Goal: Task Accomplishment & Management: Manage account settings

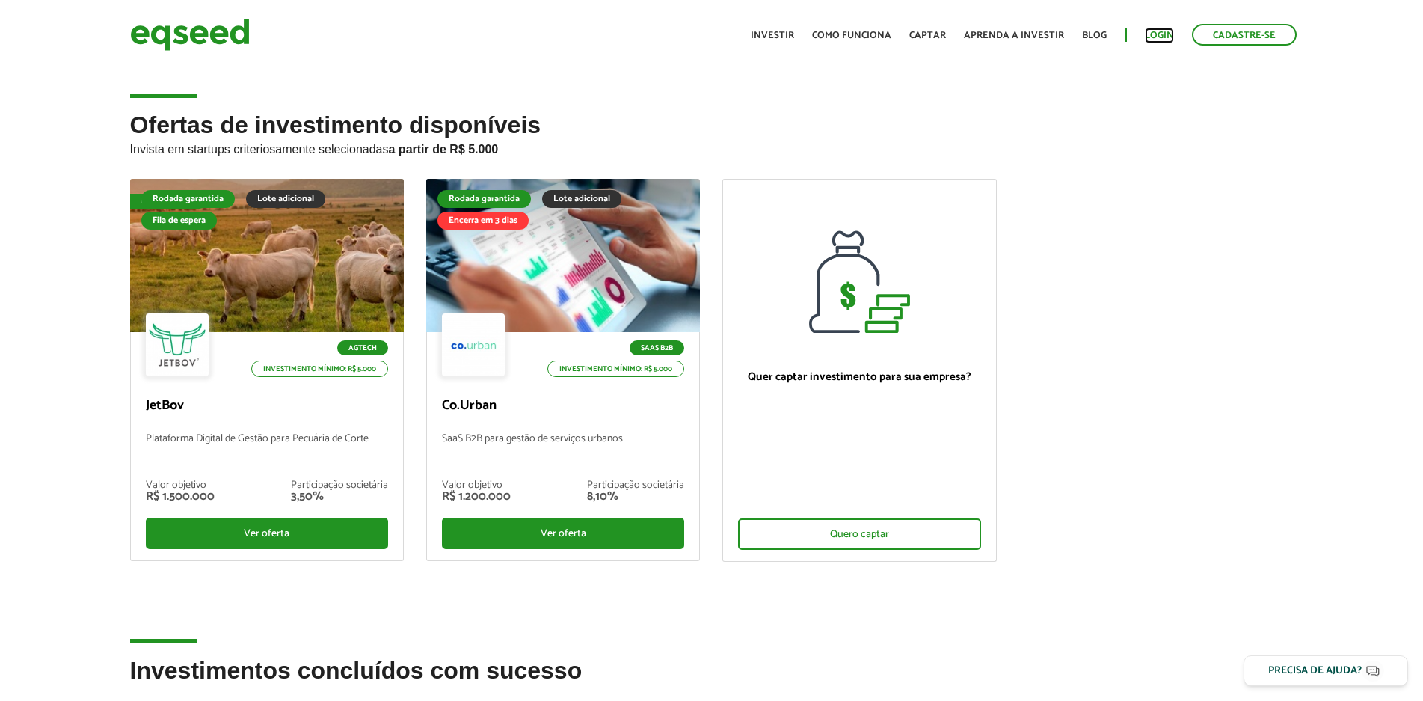
click at [1166, 35] on link "Login" at bounding box center [1159, 36] width 29 height 10
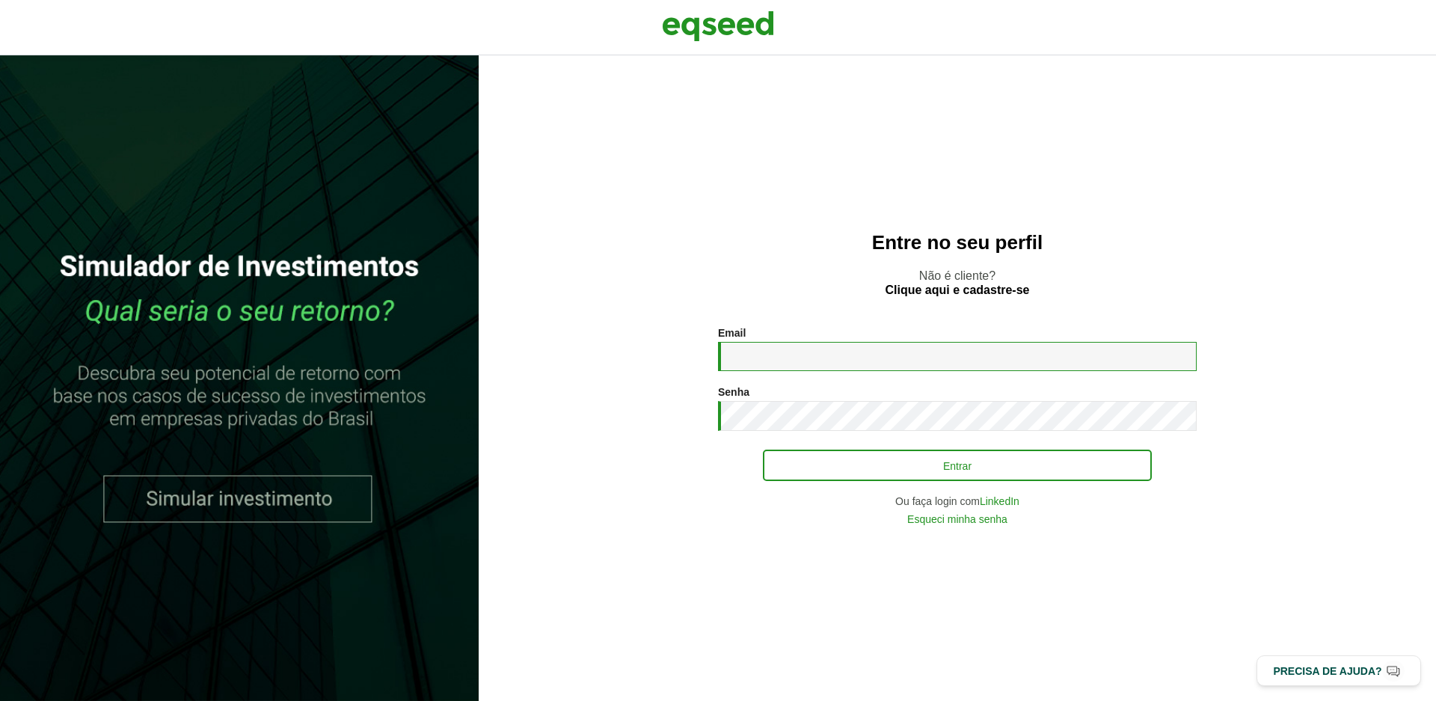
type input "**********"
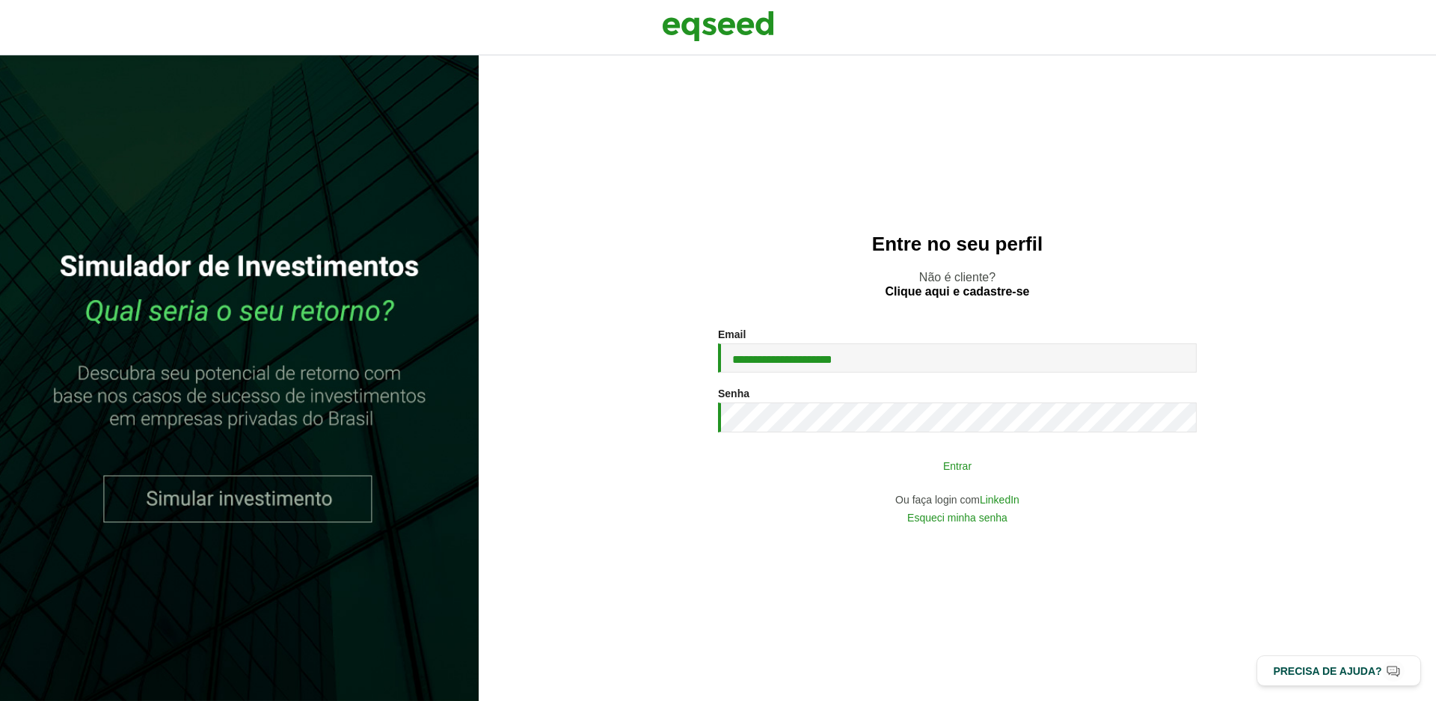
click at [859, 462] on button "Entrar" at bounding box center [957, 465] width 389 height 28
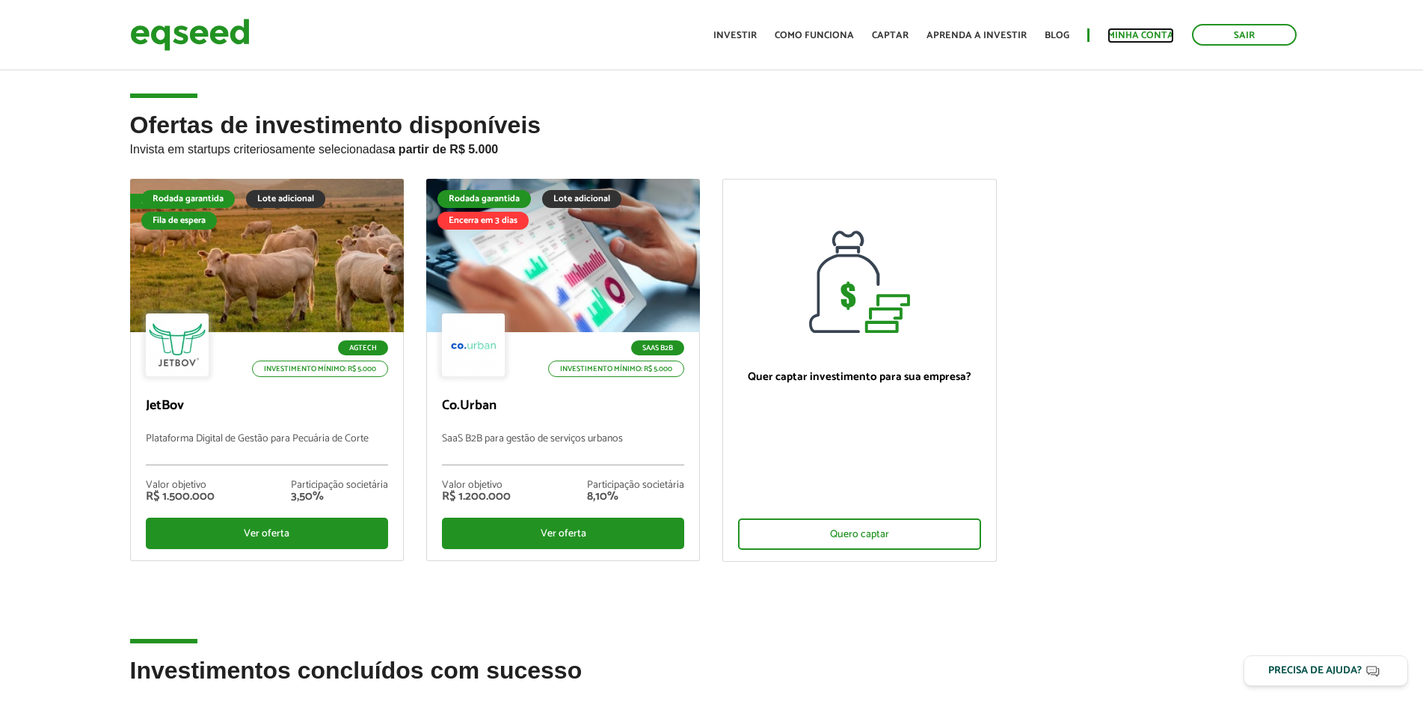
click at [1127, 36] on link "Minha conta" at bounding box center [1141, 36] width 67 height 10
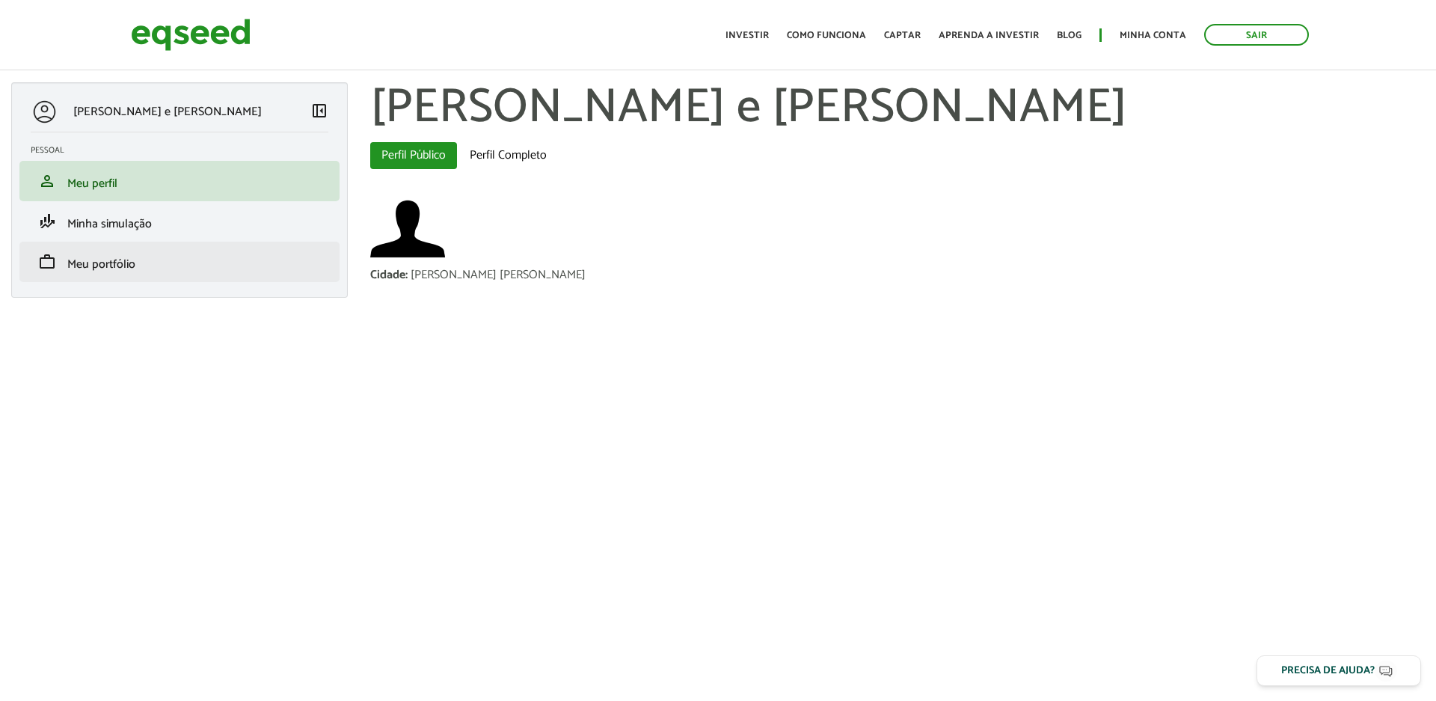
click at [136, 273] on li "work Meu portfólio" at bounding box center [179, 262] width 320 height 40
click at [134, 260] on span "Meu portfólio" at bounding box center [101, 264] width 68 height 20
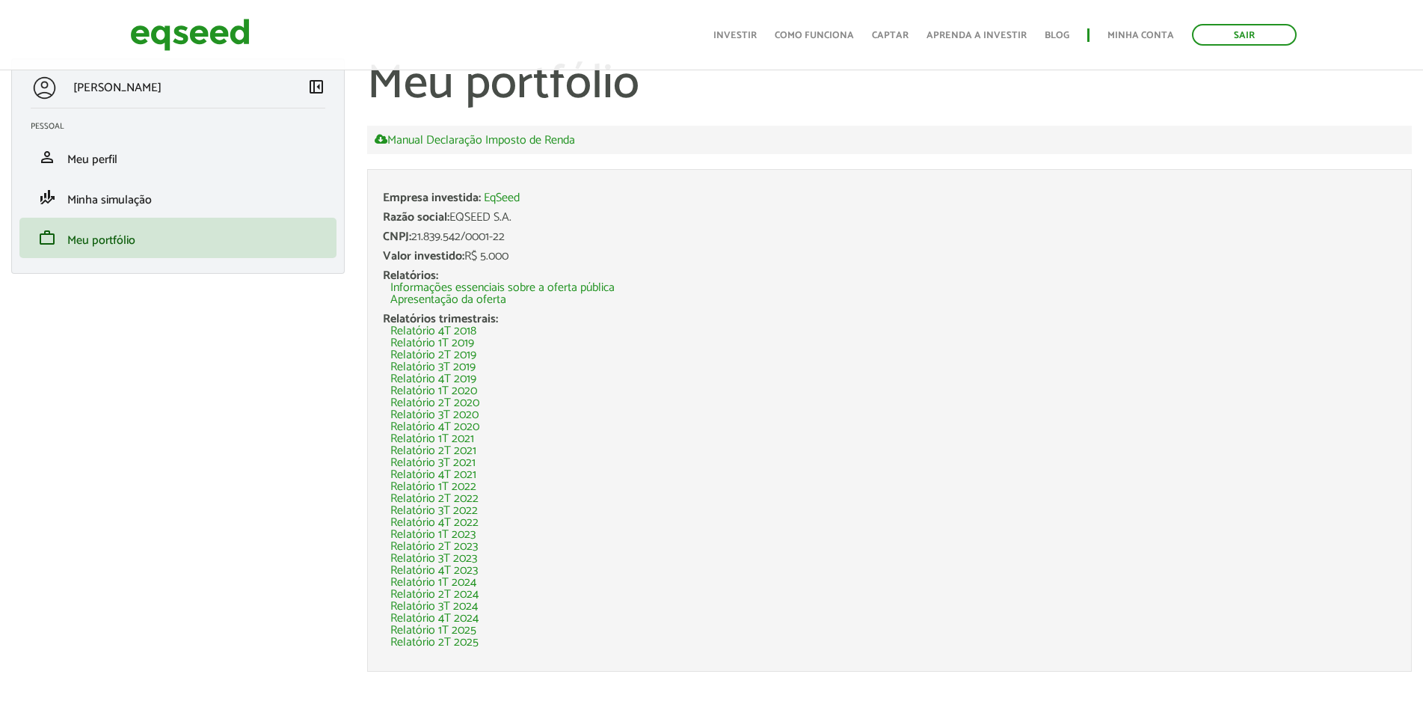
scroll to position [47, 0]
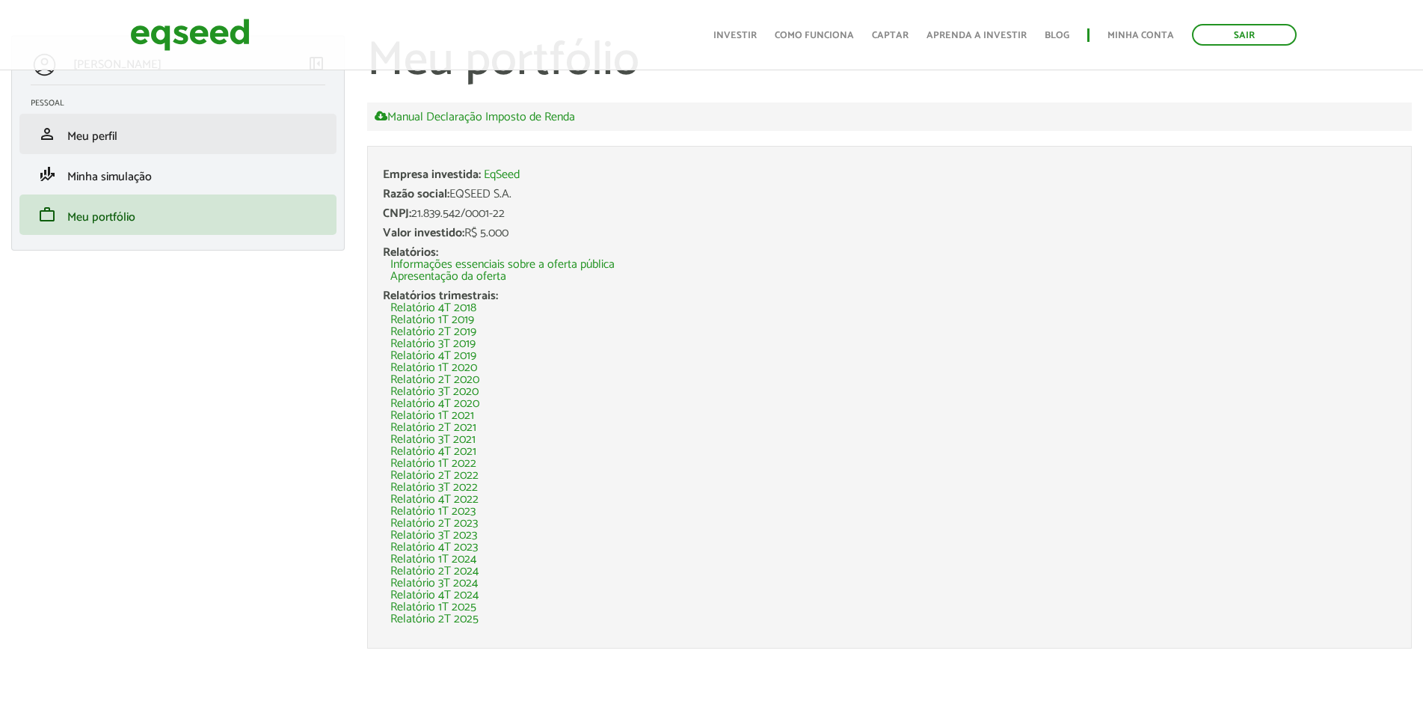
click at [144, 153] on li "person Meu perfil" at bounding box center [177, 134] width 317 height 40
click at [120, 127] on link "person Meu perfil" at bounding box center [178, 134] width 295 height 18
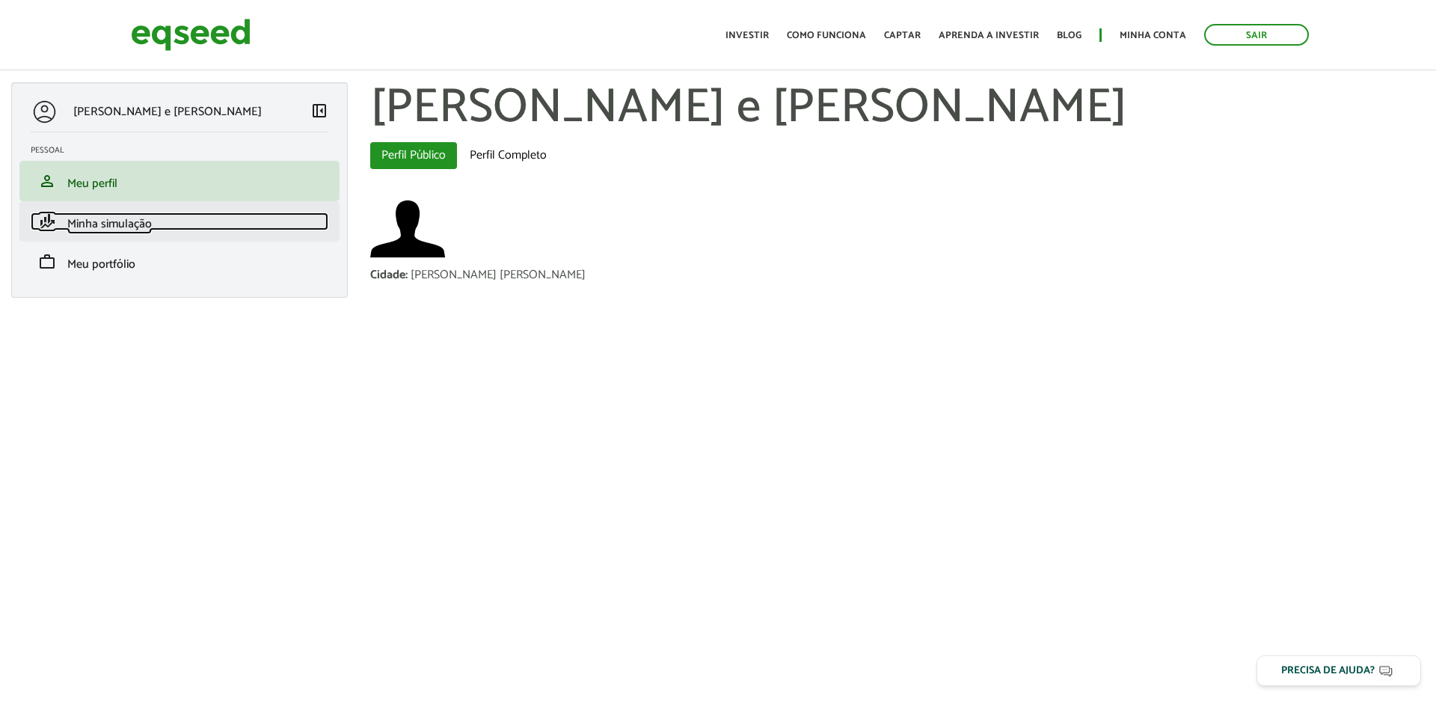
click at [81, 218] on span "Minha simulação" at bounding box center [109, 224] width 85 height 20
